Goal: Transaction & Acquisition: Purchase product/service

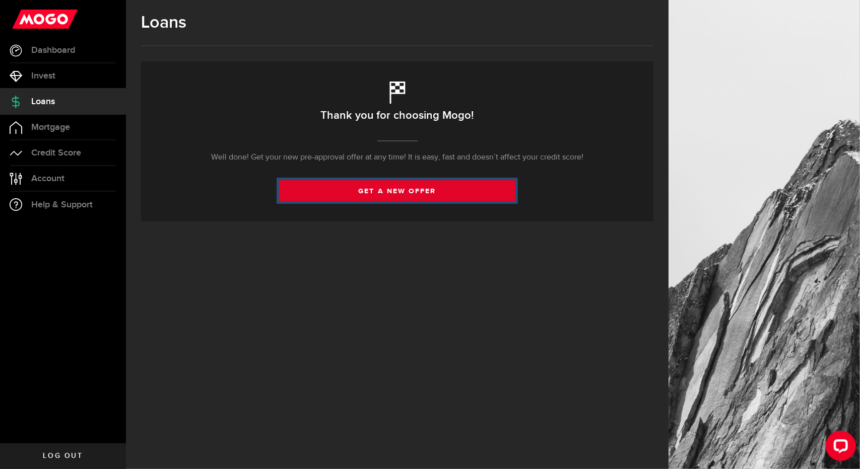
click at [408, 190] on link "get a new offer" at bounding box center [397, 190] width 236 height 21
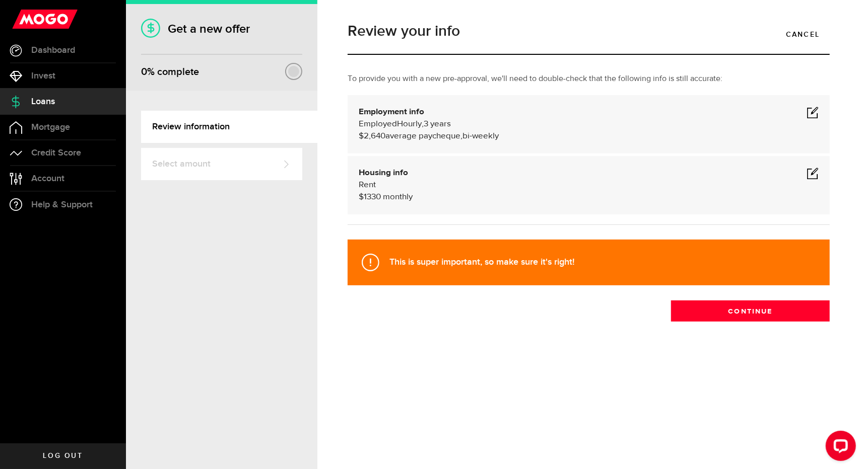
click at [815, 113] on span at bounding box center [812, 112] width 12 height 12
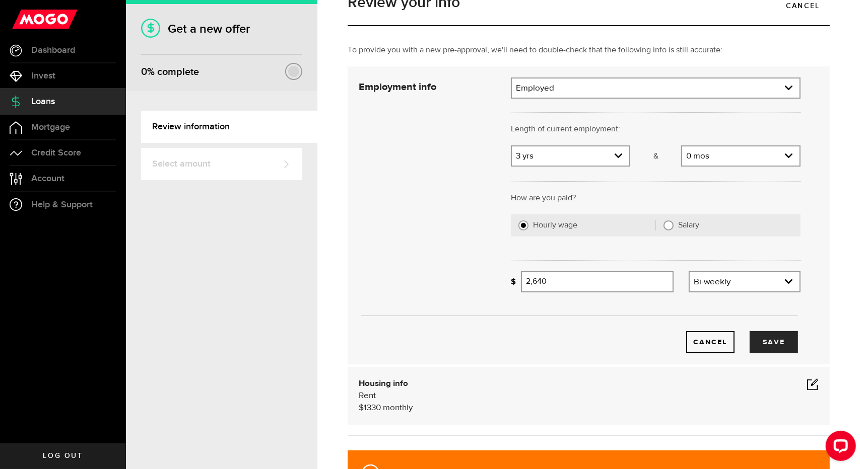
scroll to position [34, 0]
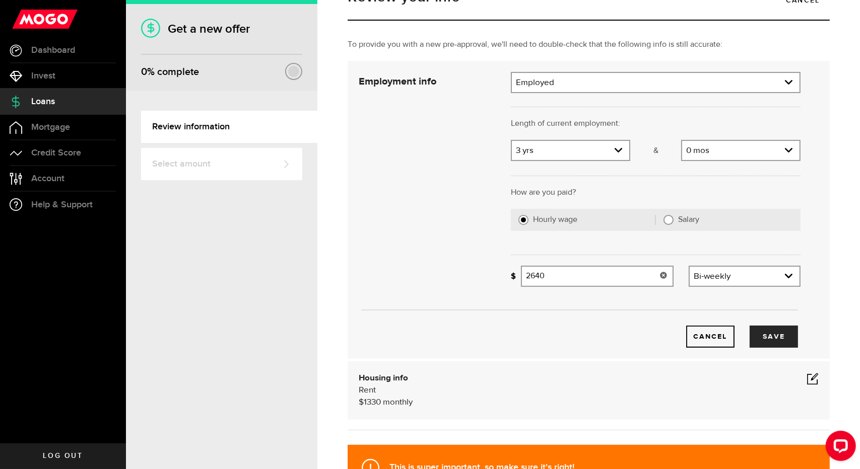
drag, startPoint x: 553, startPoint y: 278, endPoint x: 522, endPoint y: 279, distance: 31.2
click at [522, 279] on input "2640" at bounding box center [597, 276] width 153 height 21
type input "2,825"
click at [775, 342] on button "Save" at bounding box center [773, 337] width 48 height 22
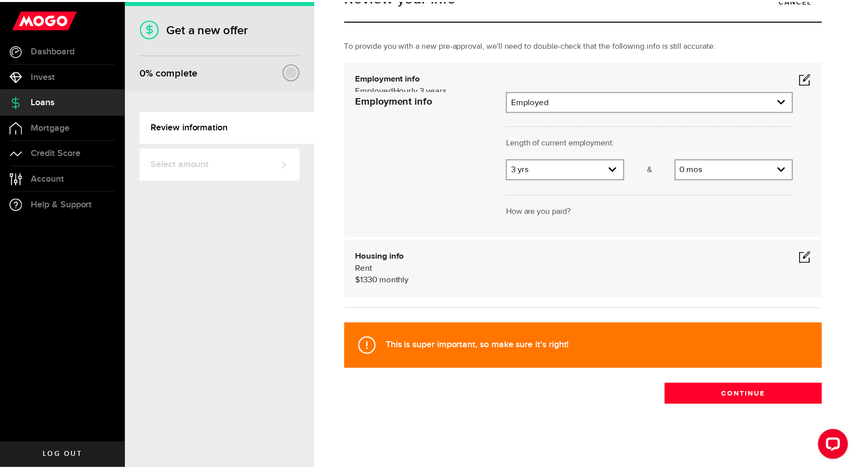
scroll to position [0, 0]
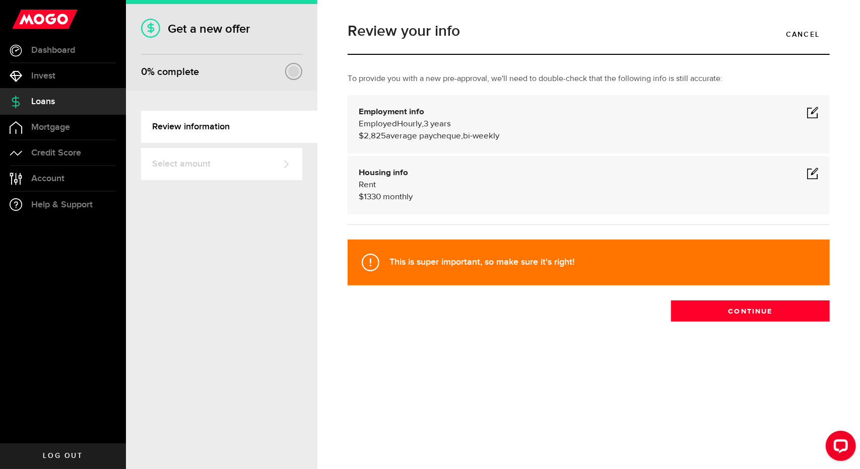
click at [718, 324] on div "Review your info Cancel To provide you with a new pre-approval, we'll need to d…" at bounding box center [588, 193] width 497 height 358
click at [729, 312] on button "Continue" at bounding box center [750, 311] width 159 height 21
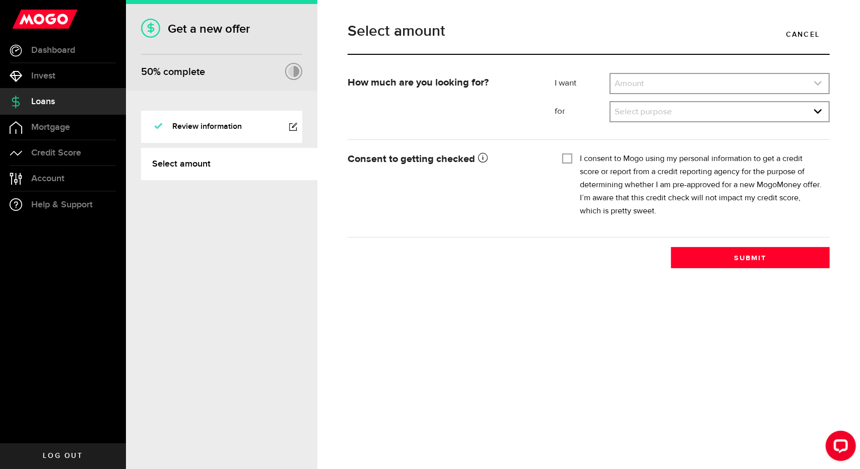
click at [676, 84] on link "expand select" at bounding box center [719, 83] width 218 height 19
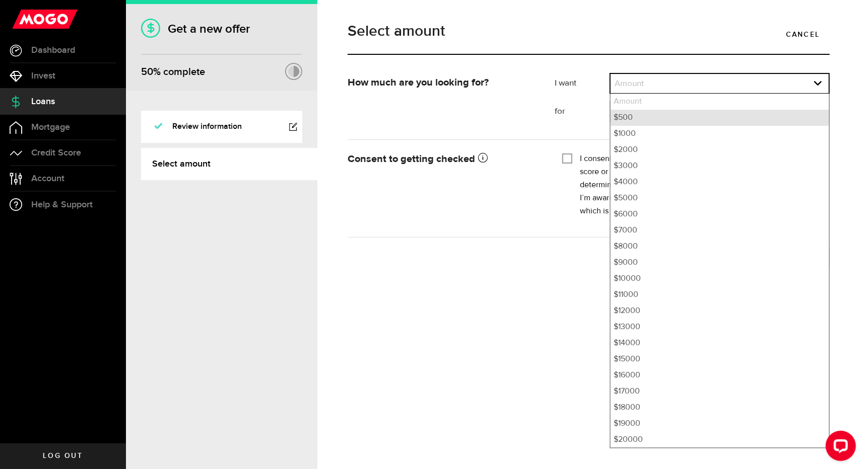
click at [651, 120] on li "$500" at bounding box center [719, 118] width 218 height 16
select select "500"
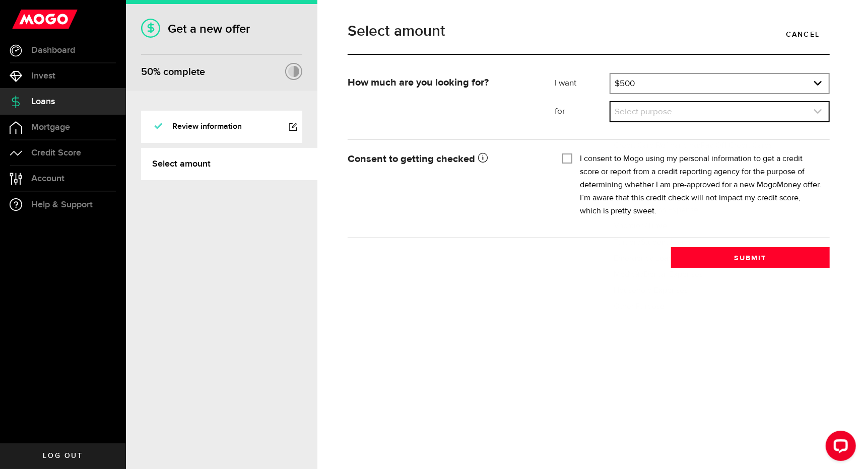
click at [692, 114] on link "expand select" at bounding box center [719, 111] width 218 height 19
click at [665, 112] on link "expand select" at bounding box center [719, 111] width 218 height 19
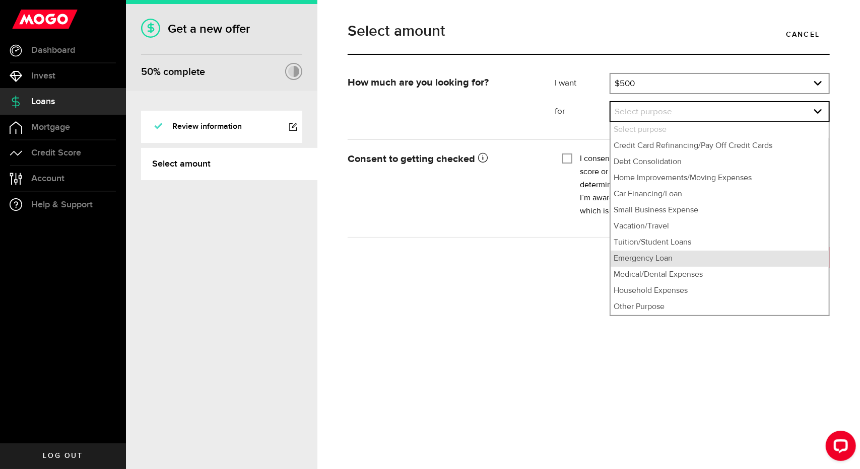
click at [678, 261] on li "Emergency Loan" at bounding box center [719, 259] width 218 height 16
select select "Emergency Loan"
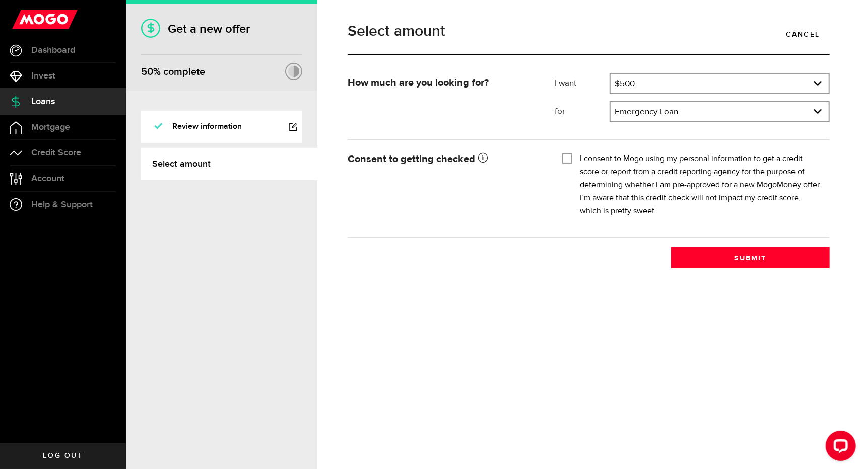
click at [575, 156] on div "I consent to Mogo using my personal information to get a credit score or report…" at bounding box center [692, 185] width 260 height 65
click at [563, 161] on input "I consent to Mogo using my personal information to get a credit score or report…" at bounding box center [567, 158] width 10 height 10
checkbox input "true"
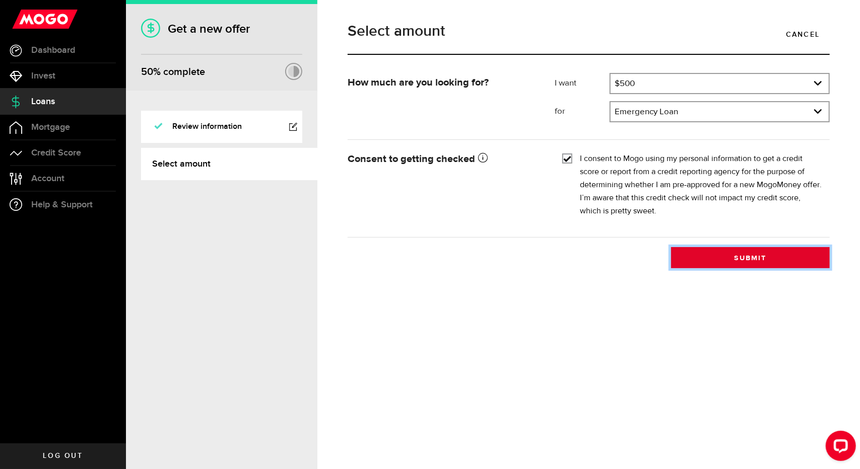
click at [758, 257] on button "Submit" at bounding box center [750, 257] width 159 height 21
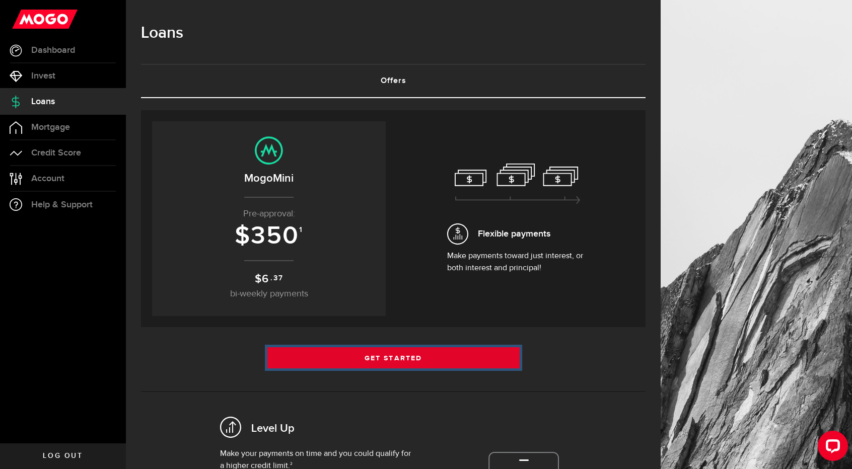
click at [427, 363] on link "Get Started" at bounding box center [393, 357] width 252 height 21
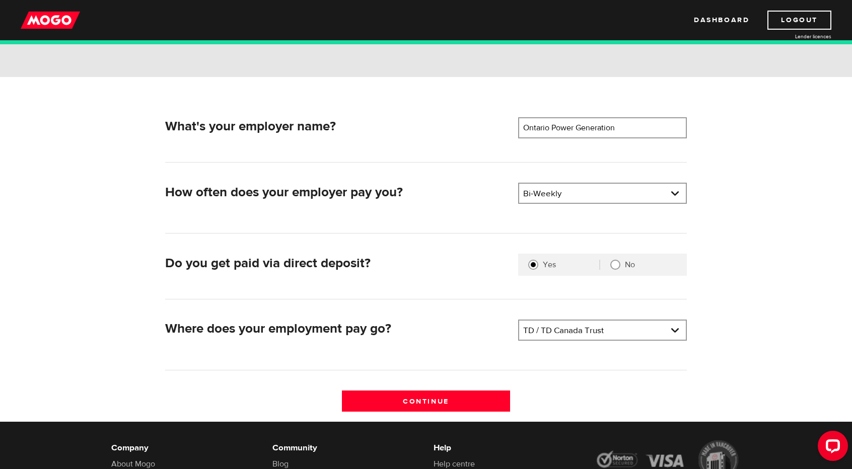
scroll to position [99, 0]
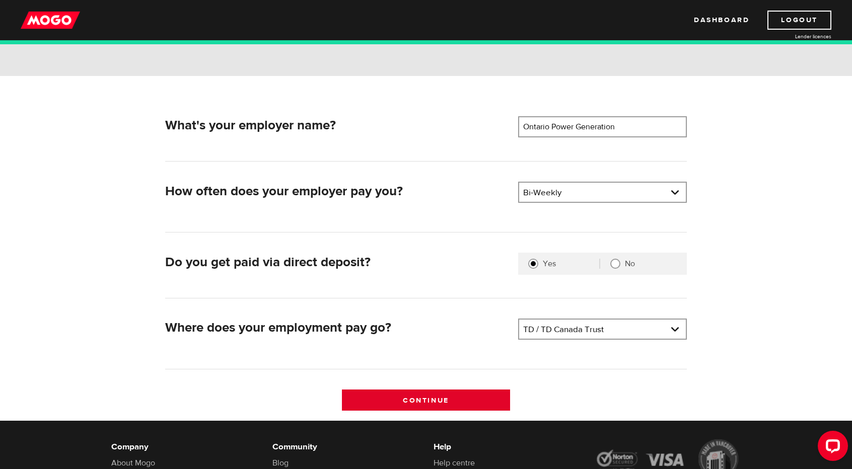
click at [409, 390] on input "Continue" at bounding box center [426, 400] width 169 height 21
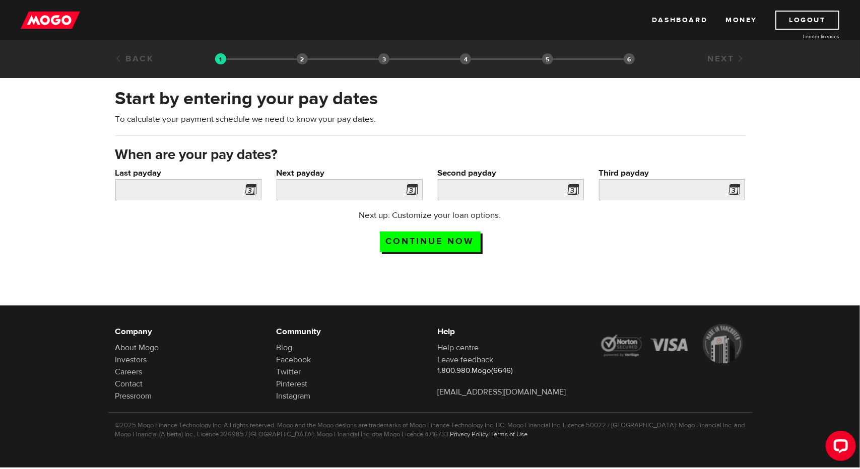
click at [252, 185] on span at bounding box center [248, 191] width 15 height 16
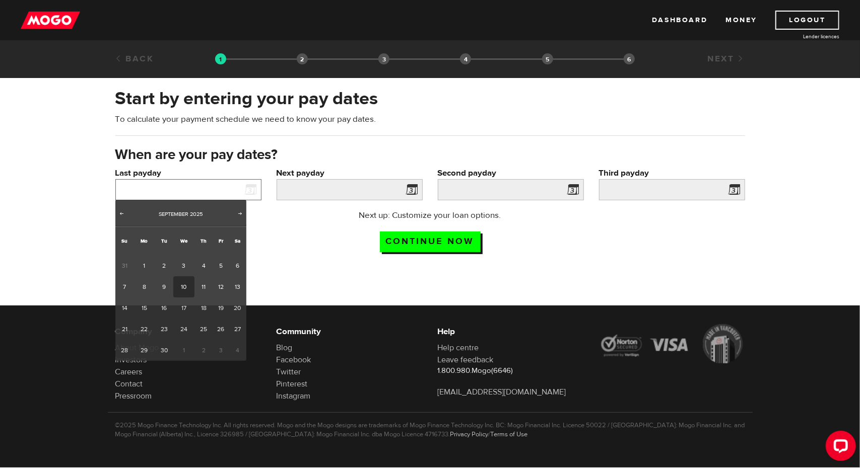
click at [206, 186] on input "Last payday" at bounding box center [188, 189] width 146 height 21
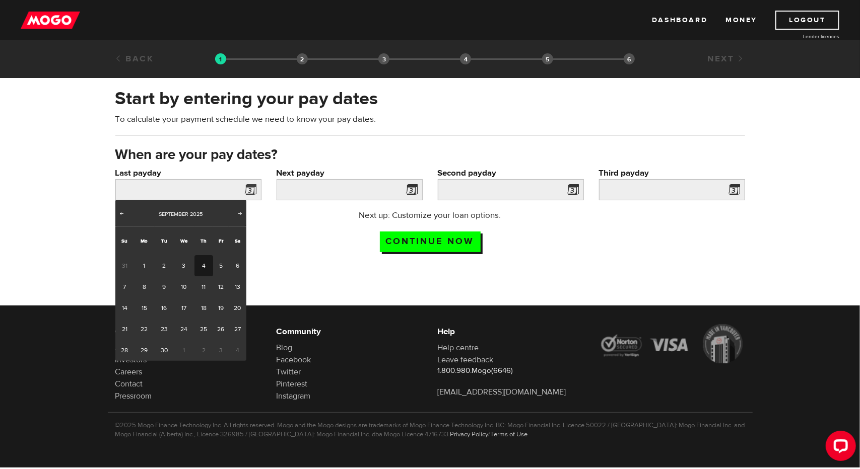
click at [199, 263] on link "4" at bounding box center [203, 265] width 19 height 21
type input "2025/09/04"
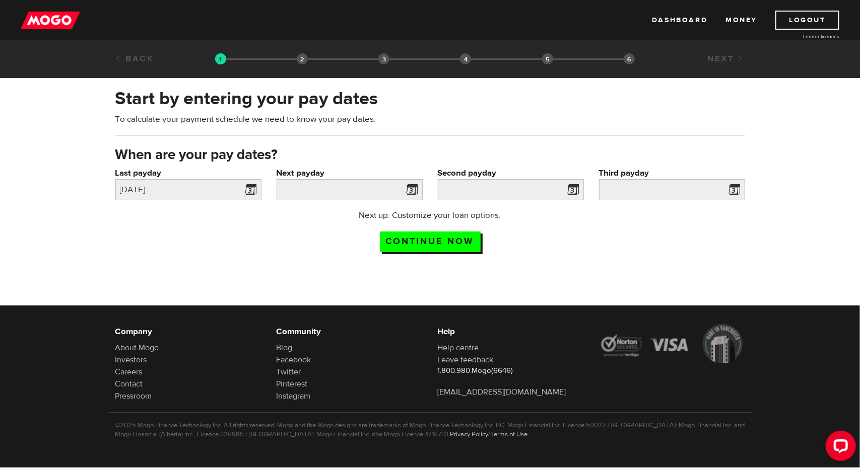
click at [412, 190] on span at bounding box center [409, 191] width 15 height 16
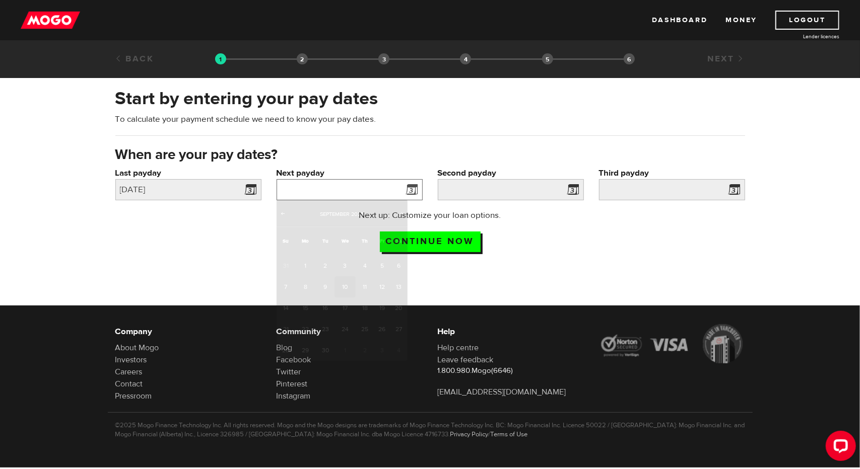
click at [380, 188] on input "Next payday" at bounding box center [349, 189] width 146 height 21
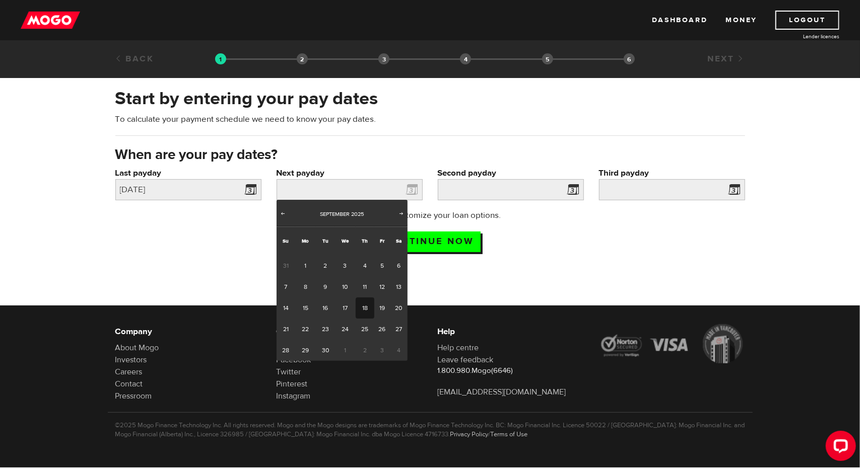
click at [370, 303] on link "18" at bounding box center [365, 308] width 19 height 21
type input "2025/09/18"
type input "2025/10/2"
type input "2025/10/16"
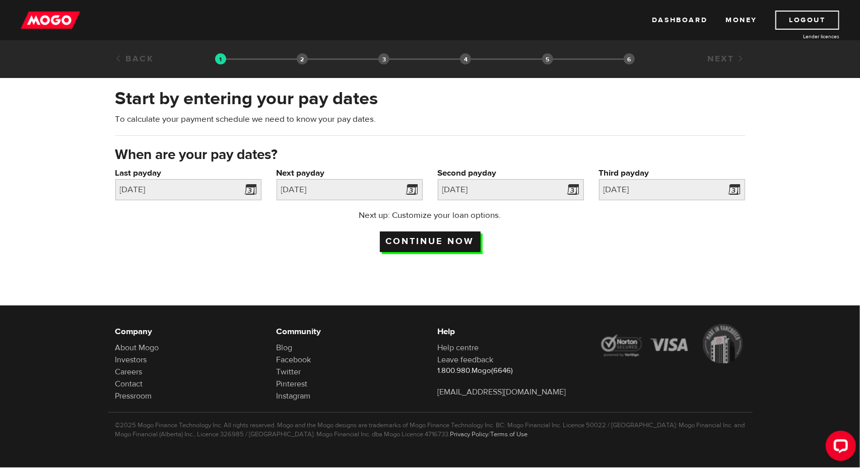
click at [420, 242] on input "Continue now" at bounding box center [430, 242] width 101 height 21
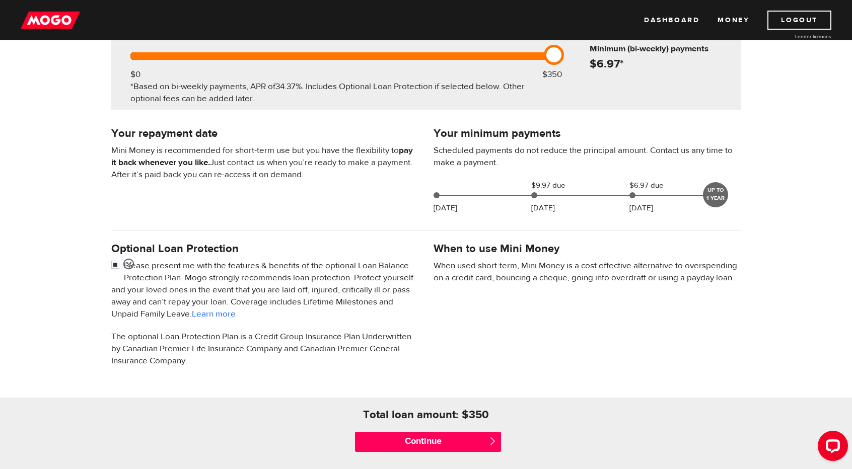
scroll to position [144, 0]
click at [118, 264] on input "checkbox" at bounding box center [117, 266] width 13 height 13
checkbox input "false"
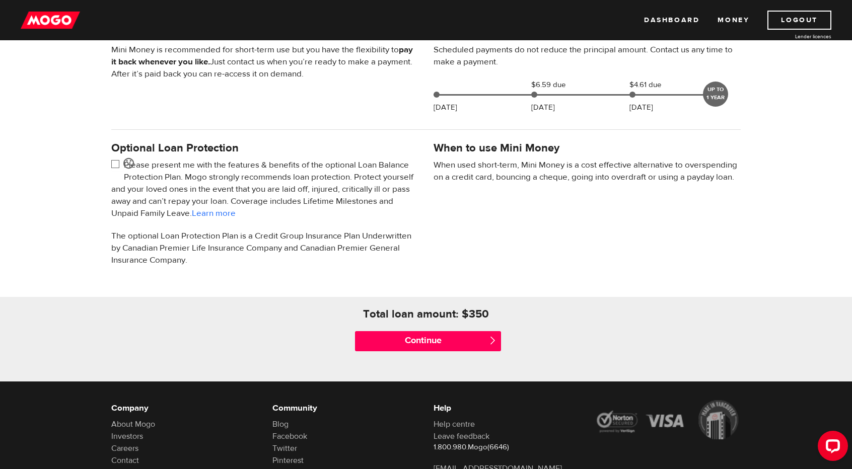
scroll to position [250, 0]
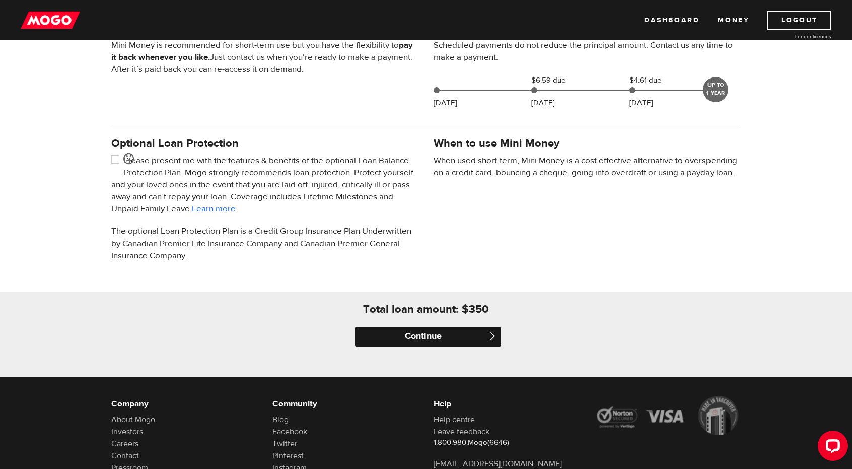
click at [456, 330] on input "Continue" at bounding box center [428, 337] width 146 height 20
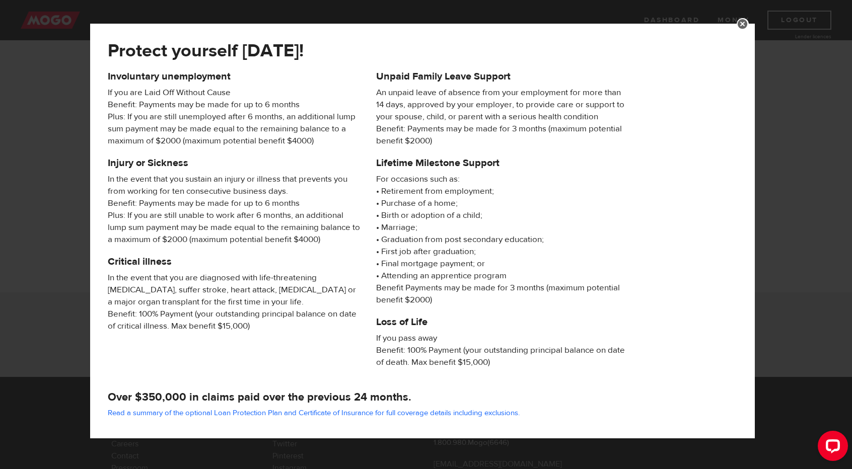
scroll to position [87, 0]
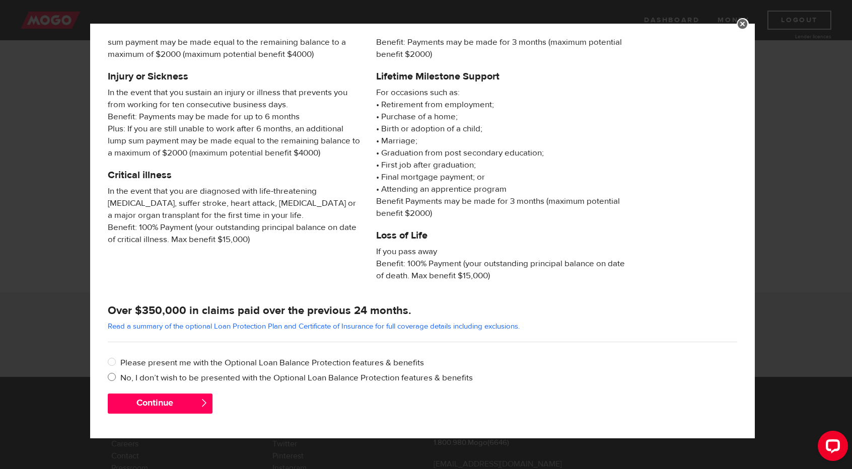
click at [179, 375] on label "No, I don’t wish to be presented with the Optional Loan Balance Protection feat…" at bounding box center [428, 378] width 617 height 12
click at [120, 375] on input "No, I don’t wish to be presented with the Optional Loan Balance Protection feat…" at bounding box center [114, 378] width 13 height 13
radio input "true"
click at [180, 404] on button "Continue" at bounding box center [160, 404] width 105 height 20
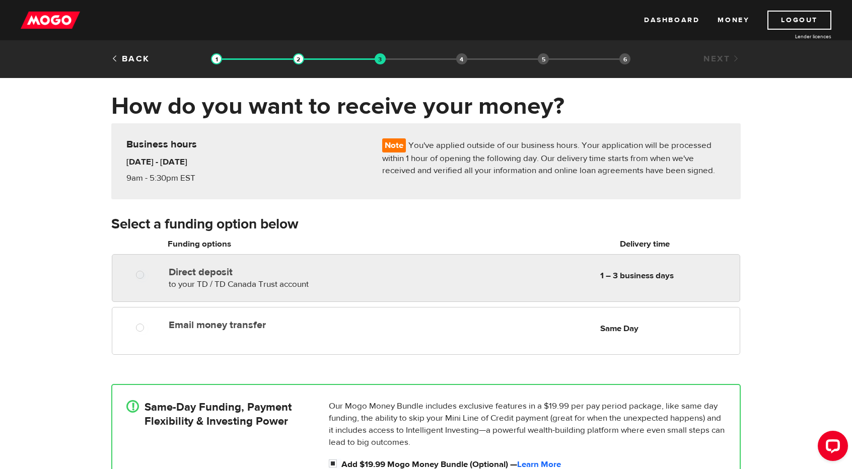
radio input "true"
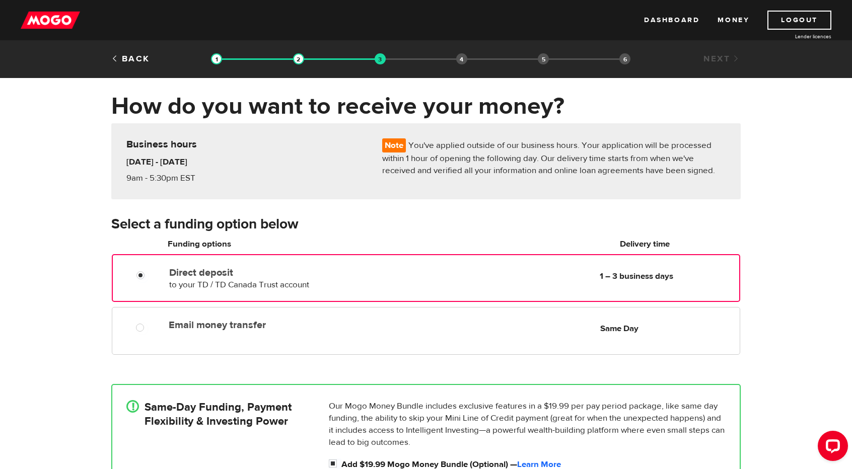
click at [262, 268] on label "Direct deposit" at bounding box center [284, 273] width 231 height 12
click at [149, 270] on input "Direct deposit" at bounding box center [142, 276] width 13 height 13
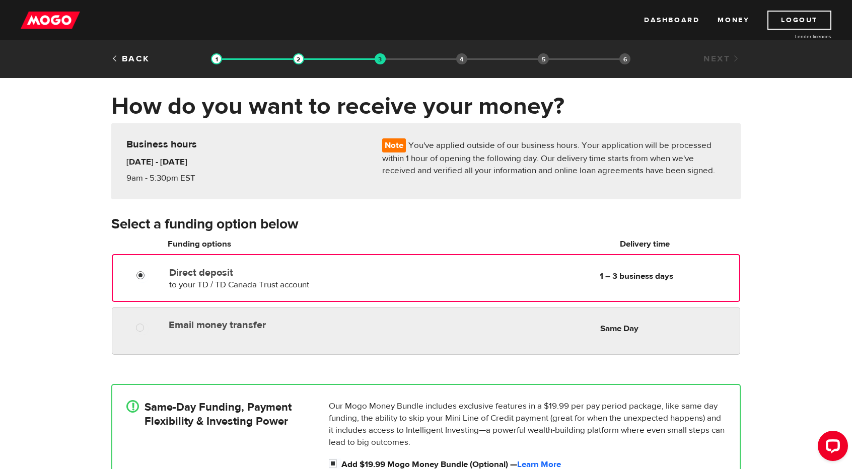
radio input "true"
click at [226, 324] on label "Email money transfer" at bounding box center [285, 325] width 232 height 12
click at [149, 324] on input "Email money transfer" at bounding box center [142, 329] width 13 height 13
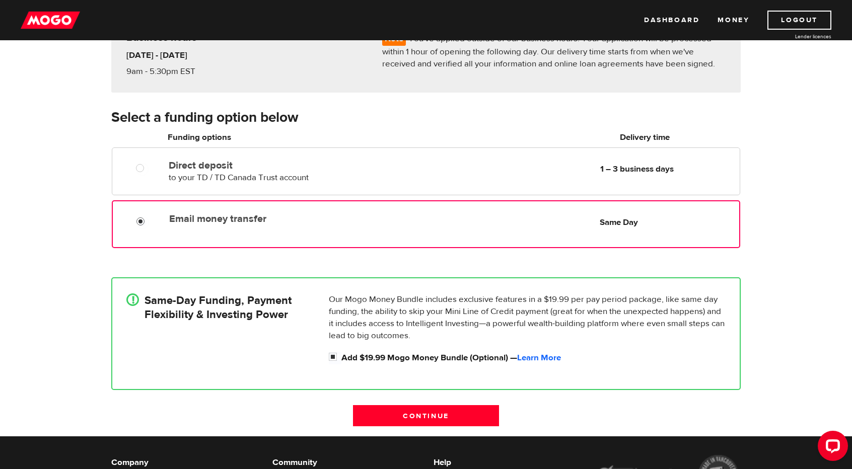
scroll to position [107, 0]
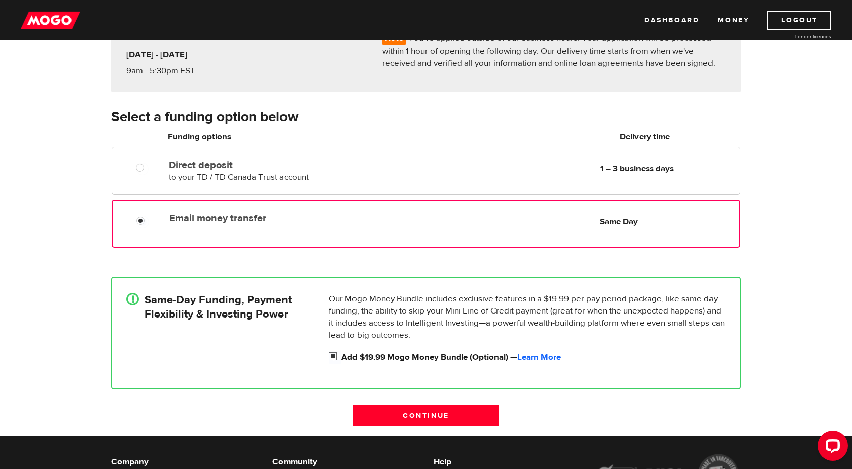
click at [362, 354] on label "Add $19.99 Mogo Money Bundle (Optional) — Learn More" at bounding box center [533, 357] width 384 height 12
click at [341, 354] on input "Add $19.99 Mogo Money Bundle (Optional) — Learn More" at bounding box center [335, 357] width 13 height 13
checkbox input "false"
radio input "false"
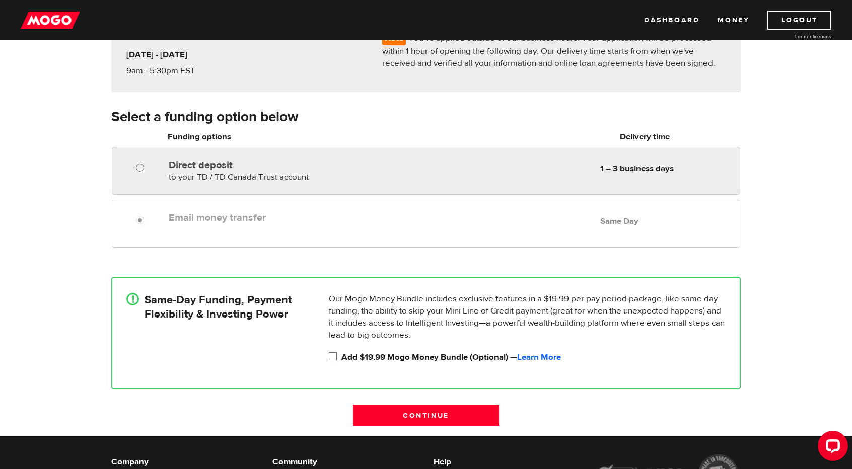
radio input "true"
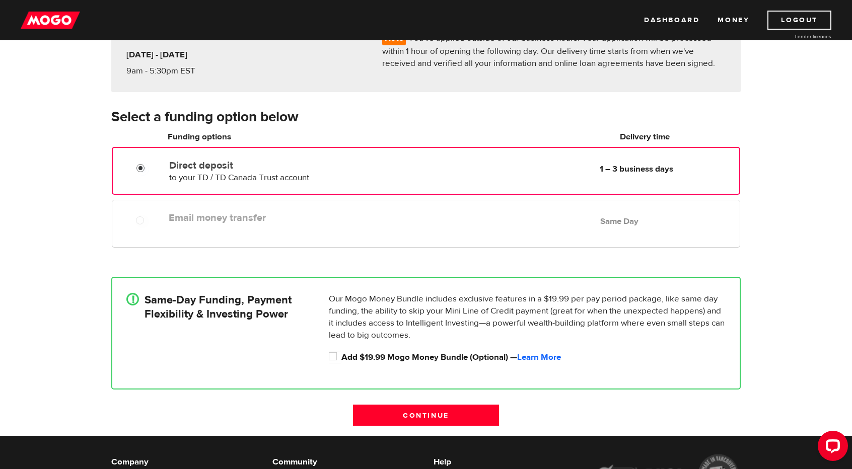
click at [141, 162] on div at bounding box center [139, 166] width 60 height 20
click at [131, 219] on div at bounding box center [143, 222] width 60 height 13
click at [336, 354] on input "Add $19.99 Mogo Money Bundle (Optional) — Learn More" at bounding box center [335, 357] width 13 height 13
checkbox input "true"
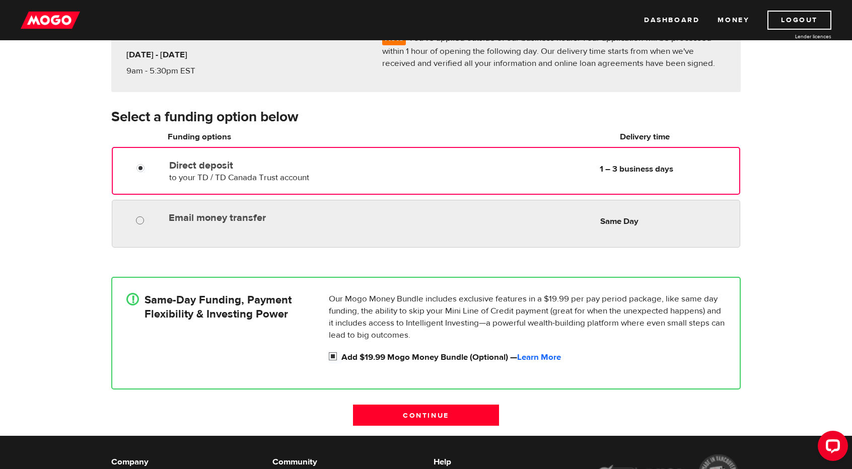
radio input "true"
click at [138, 221] on input "Email money transfer" at bounding box center [142, 222] width 13 height 13
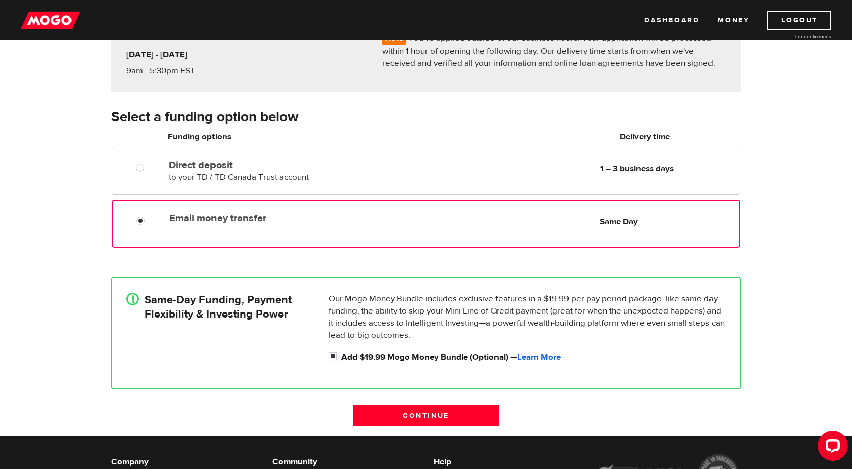
click at [326, 356] on div "Our Mogo Money Bundle includes exclusive features in a $19.99 per pay period pa…" at bounding box center [527, 328] width 405 height 71
click at [330, 356] on input "Add $19.99 Mogo Money Bundle (Optional) — Learn More" at bounding box center [335, 357] width 13 height 13
checkbox input "false"
radio input "false"
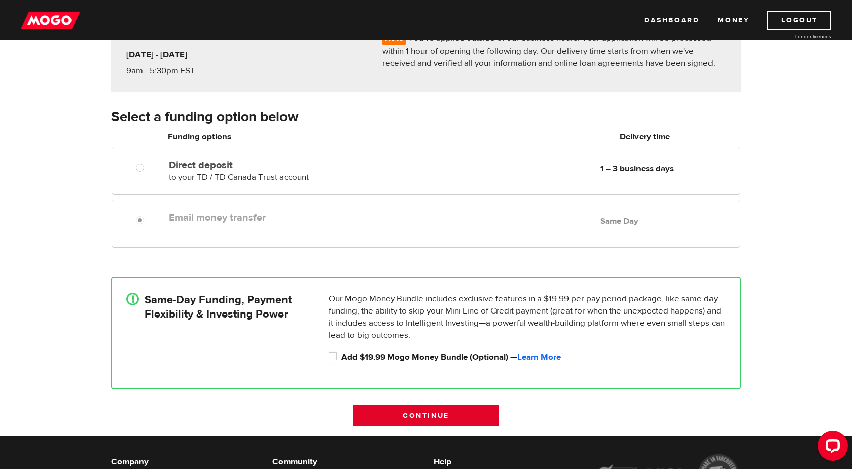
click at [400, 416] on input "Continue" at bounding box center [426, 415] width 146 height 21
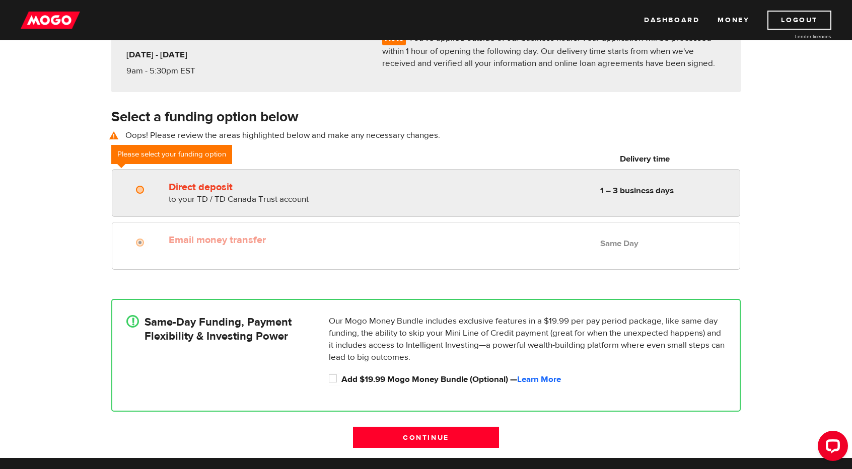
radio input "true"
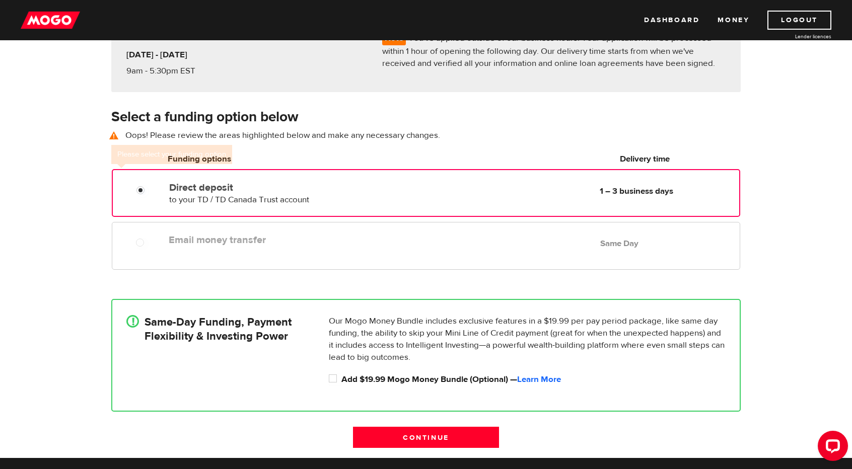
click at [252, 190] on label "Direct deposit" at bounding box center [284, 188] width 231 height 12
click at [149, 190] on input "Direct deposit" at bounding box center [142, 191] width 13 height 13
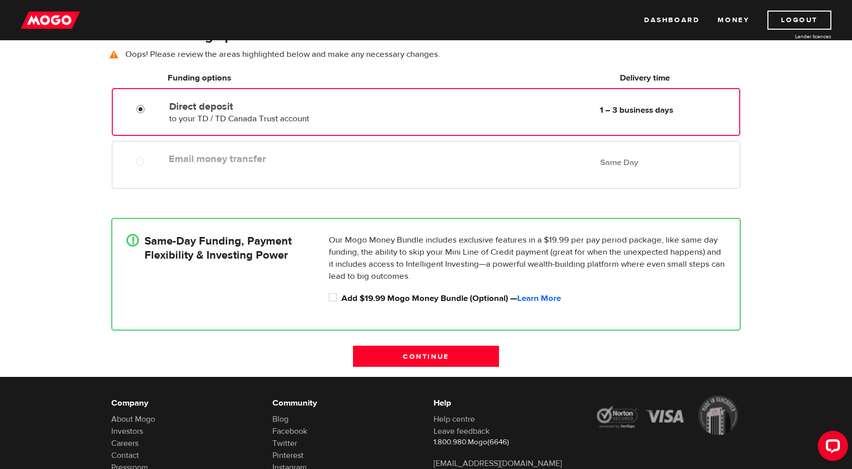
scroll to position [189, 0]
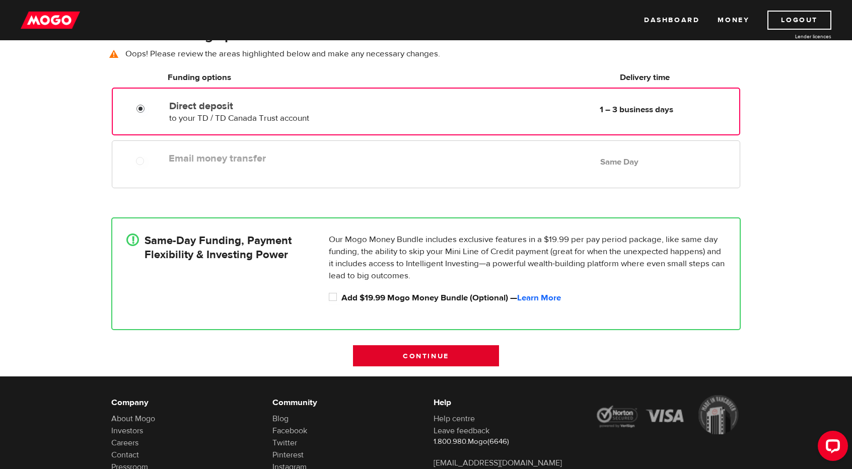
click at [478, 361] on input "Continue" at bounding box center [426, 355] width 146 height 21
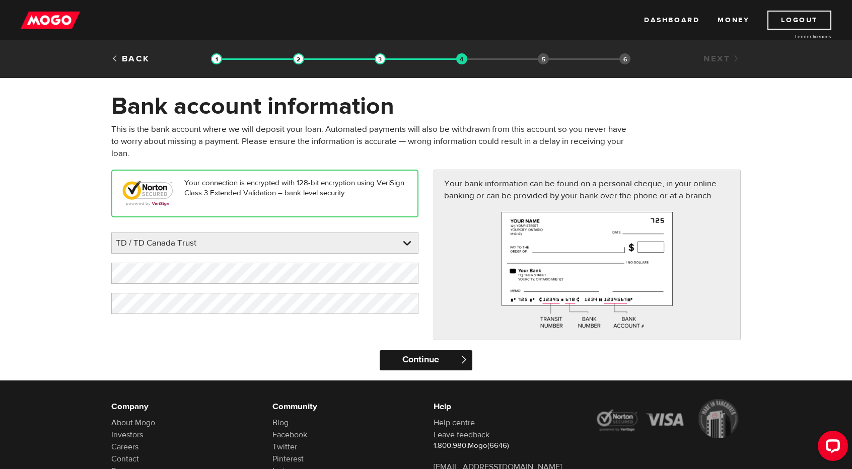
click at [430, 358] on input "Continue" at bounding box center [426, 360] width 92 height 20
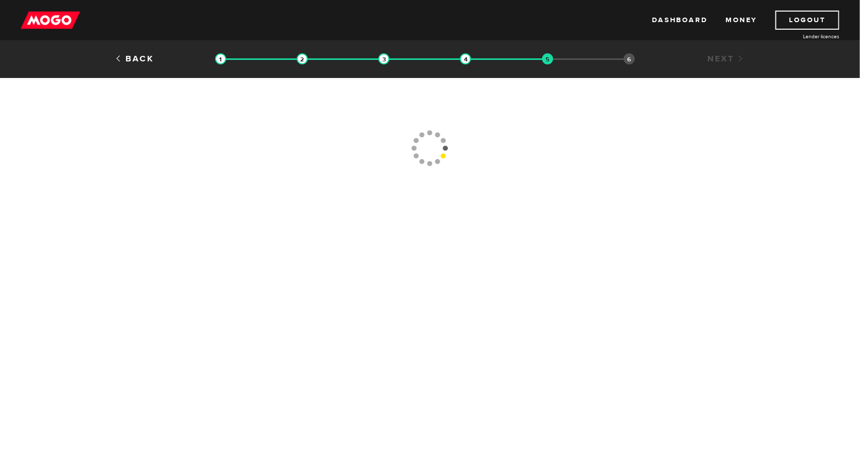
type input "(905) 839-6746"
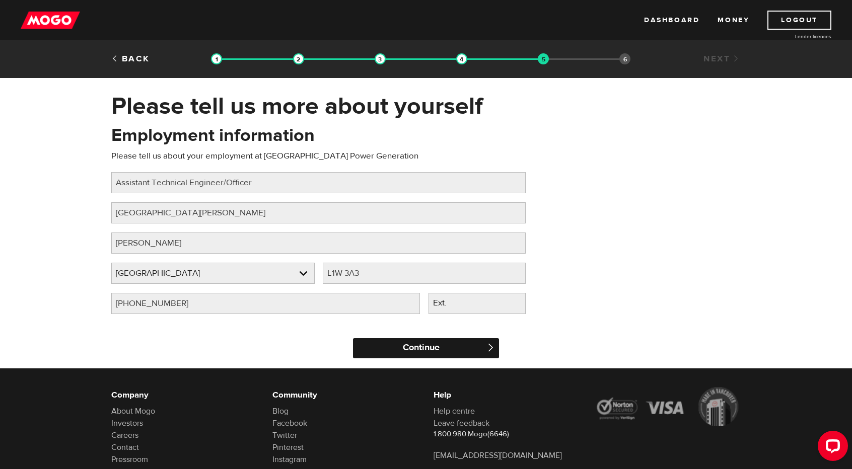
click at [419, 342] on input "Continue" at bounding box center [426, 348] width 146 height 20
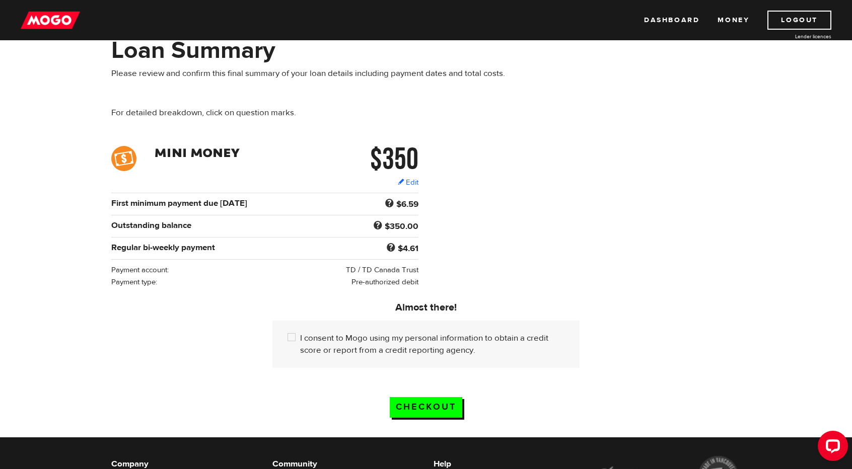
scroll to position [56, 0]
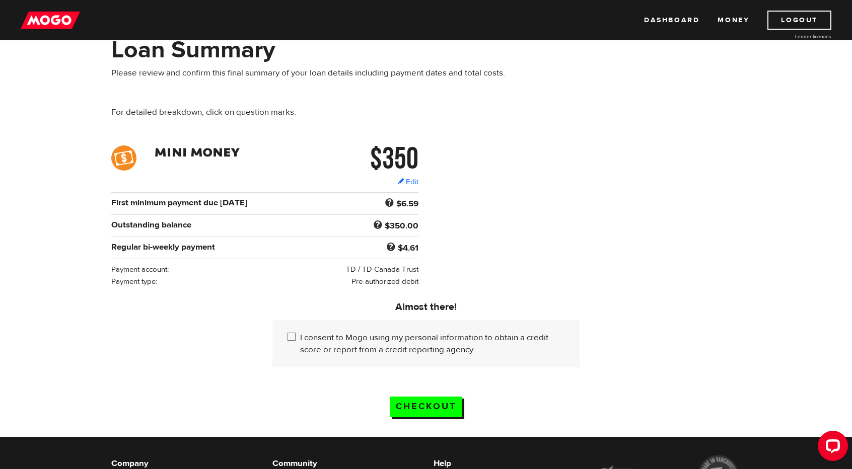
click at [293, 333] on input "I consent to Mogo using my personal information to obtain a credit score or rep…" at bounding box center [294, 338] width 13 height 13
checkbox input "true"
click at [430, 397] on input "Checkout" at bounding box center [426, 407] width 73 height 21
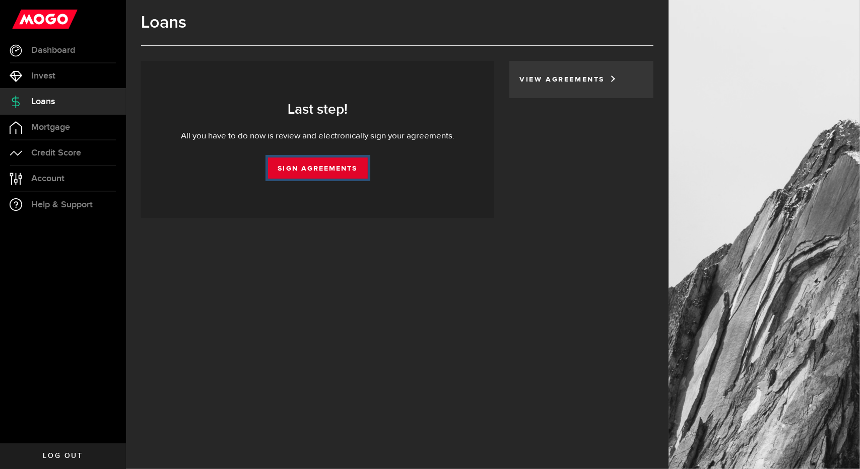
click at [320, 168] on link "Sign Agreements" at bounding box center [318, 168] width 100 height 21
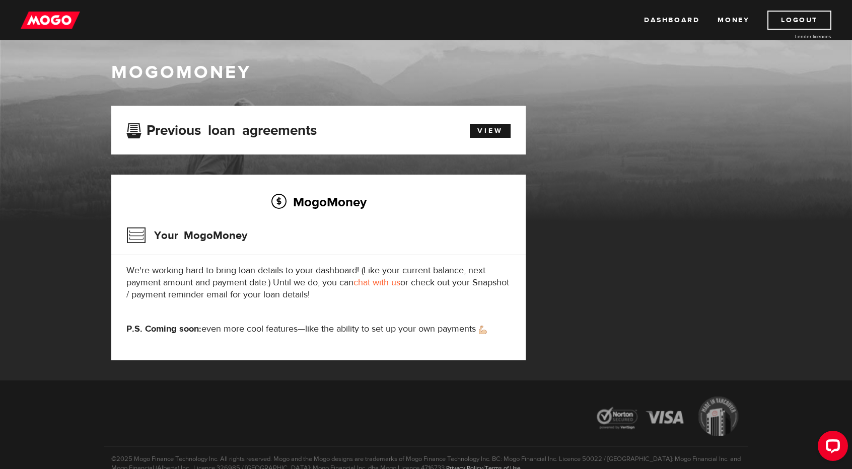
scroll to position [5, 0]
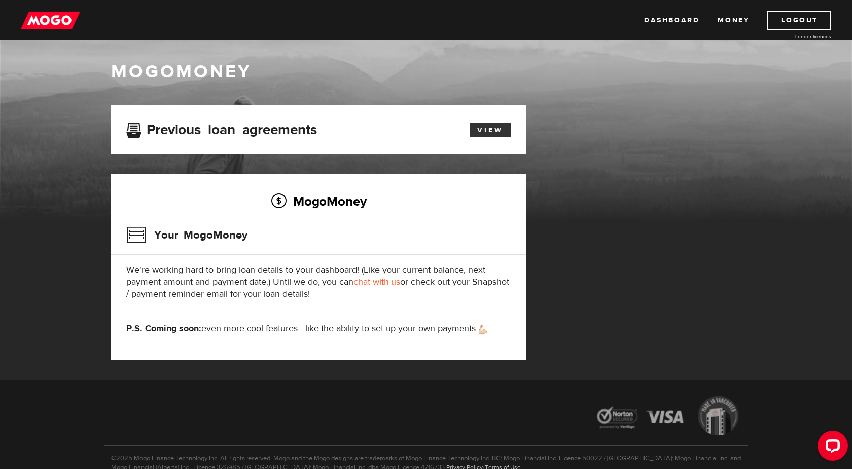
click at [485, 135] on link "View" at bounding box center [490, 130] width 41 height 14
